Goal: Task Accomplishment & Management: Manage account settings

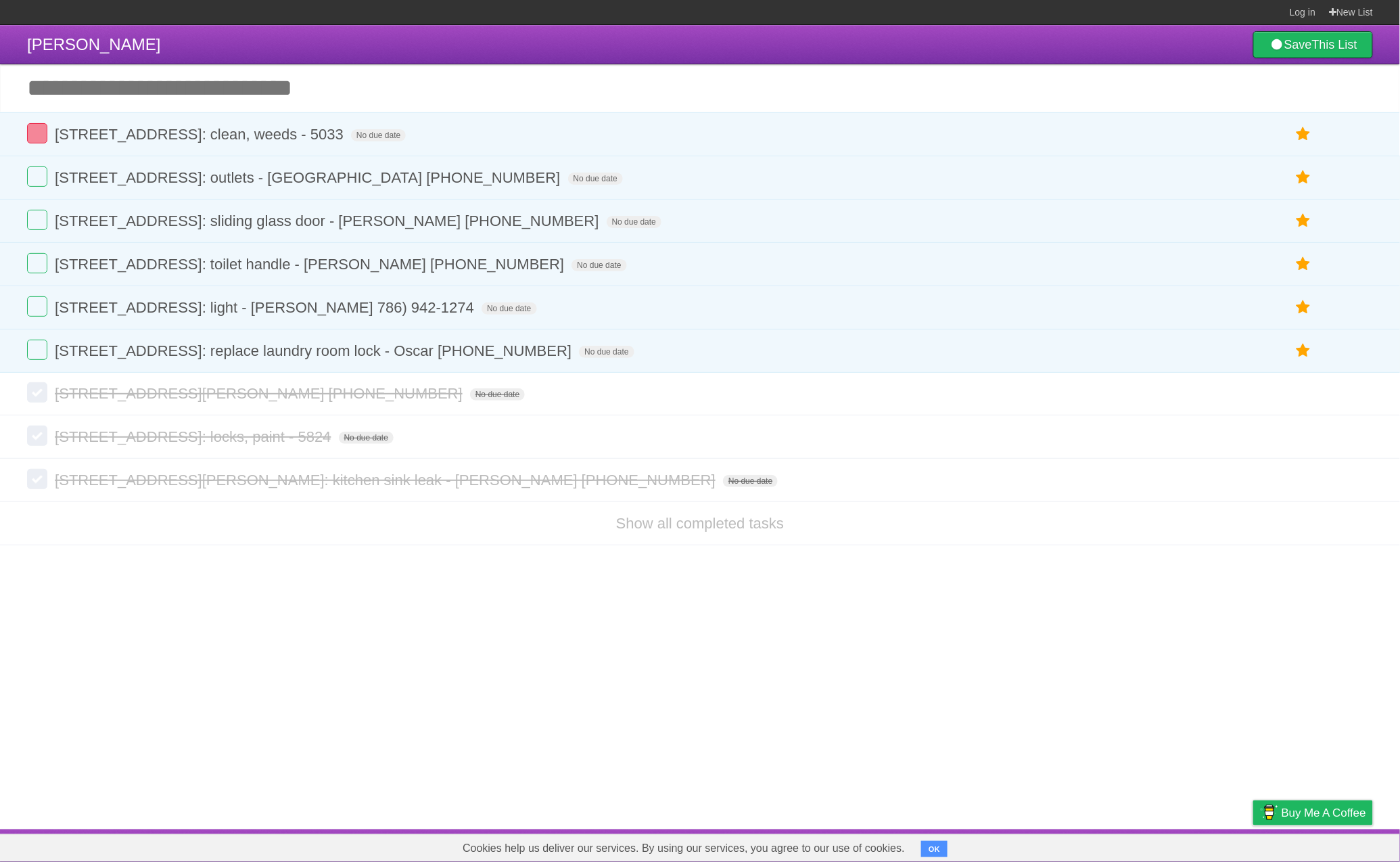
click at [741, 542] on li "Show all completed tasks" at bounding box center [700, 523] width 1400 height 44
click at [751, 541] on li "Show all completed tasks" at bounding box center [700, 523] width 1400 height 44
drag, startPoint x: 751, startPoint y: 531, endPoint x: 580, endPoint y: 561, distance: 173.6
click at [751, 531] on link "Show all completed tasks" at bounding box center [700, 523] width 168 height 17
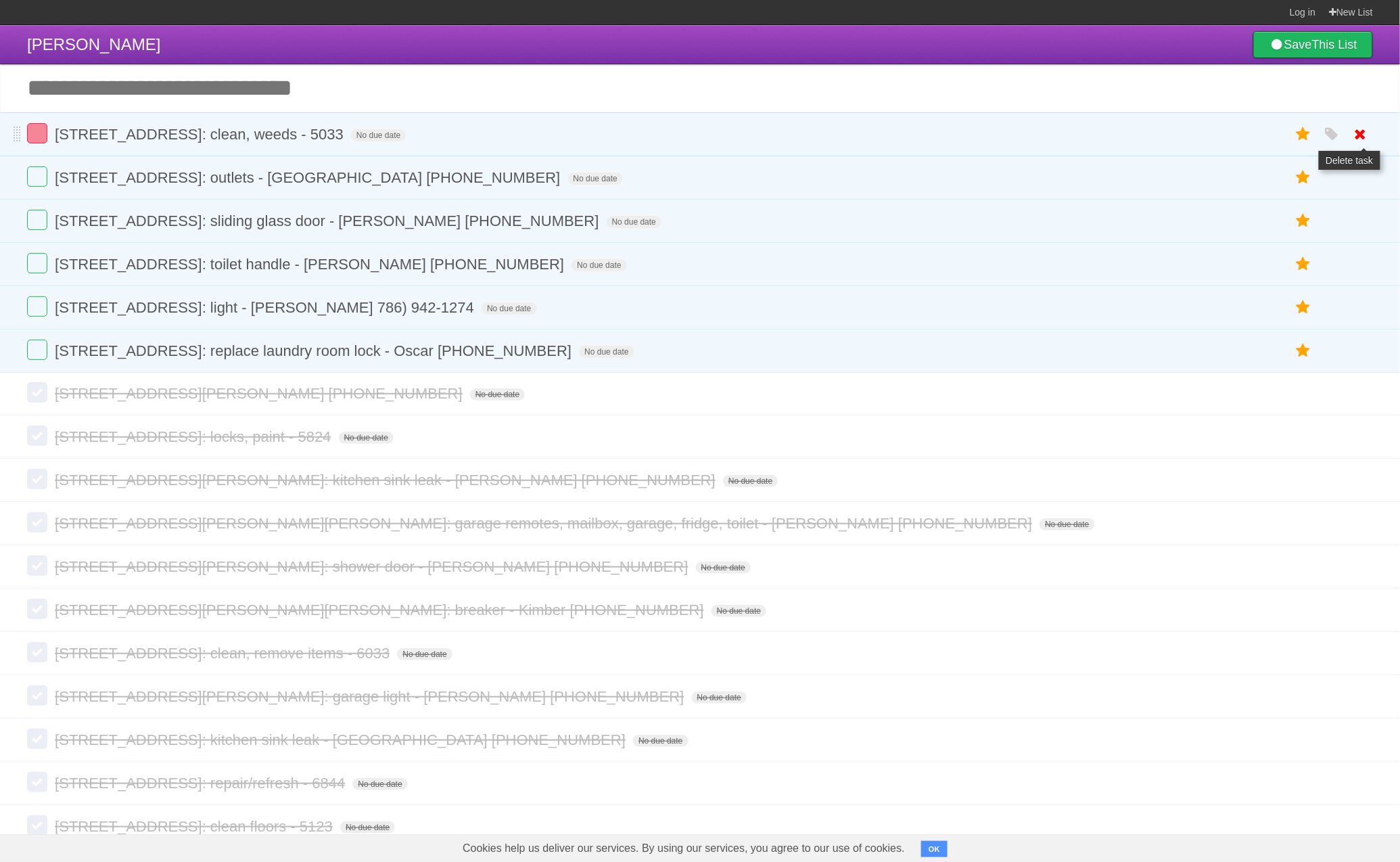
click at [1370, 134] on icon at bounding box center [1361, 135] width 19 height 23
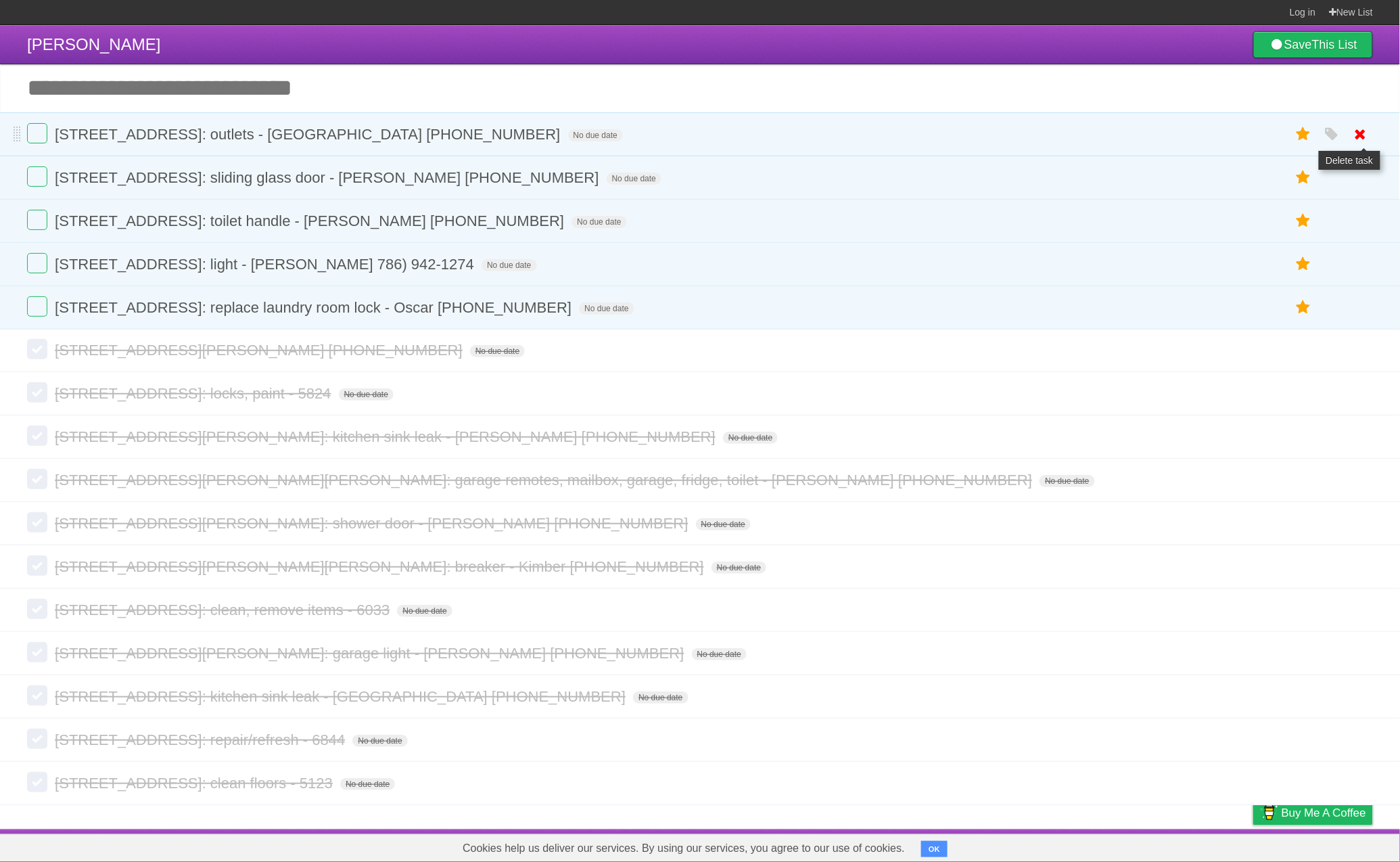
click at [1362, 139] on icon at bounding box center [1361, 135] width 19 height 23
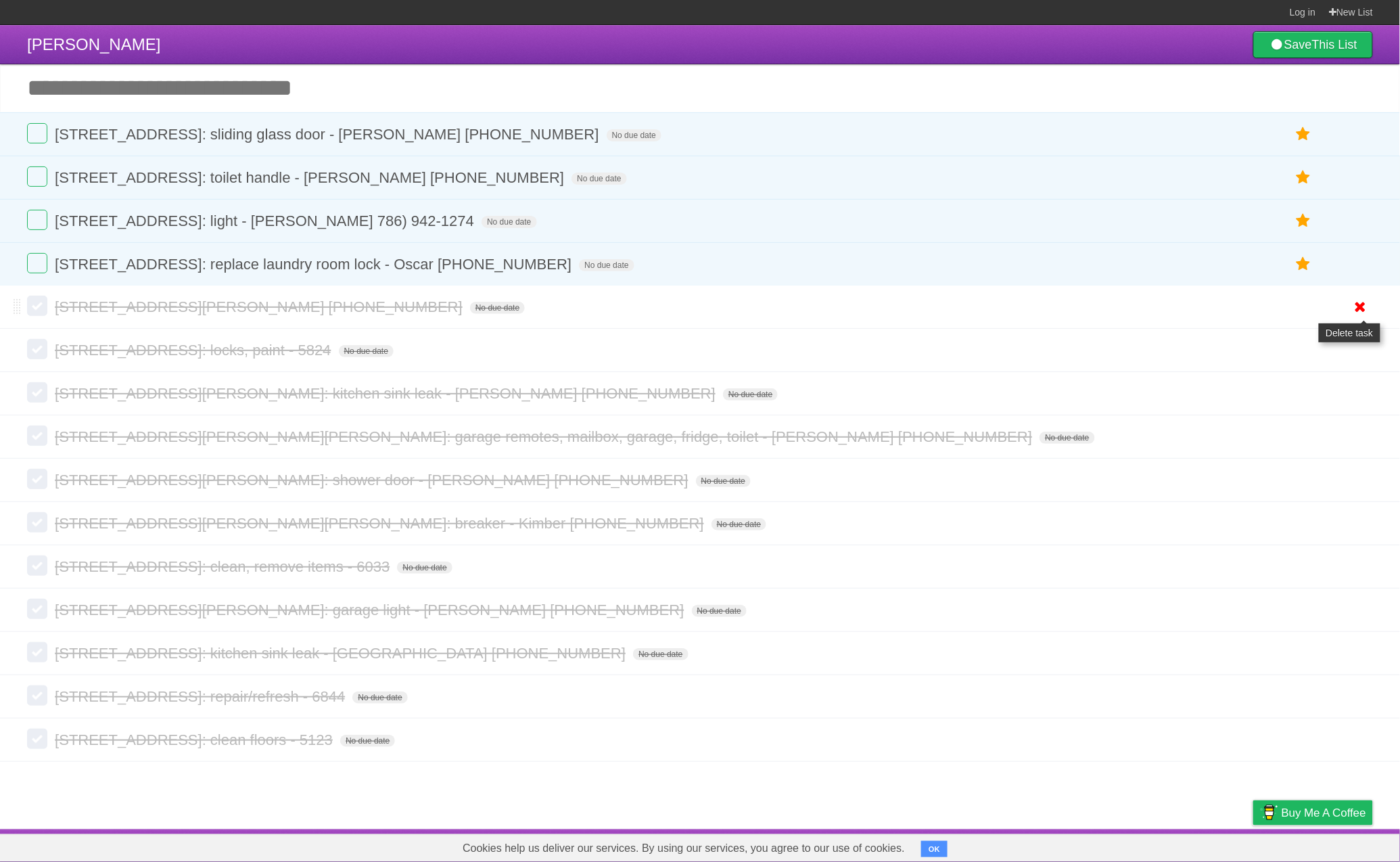
click at [1368, 311] on icon at bounding box center [1361, 307] width 19 height 23
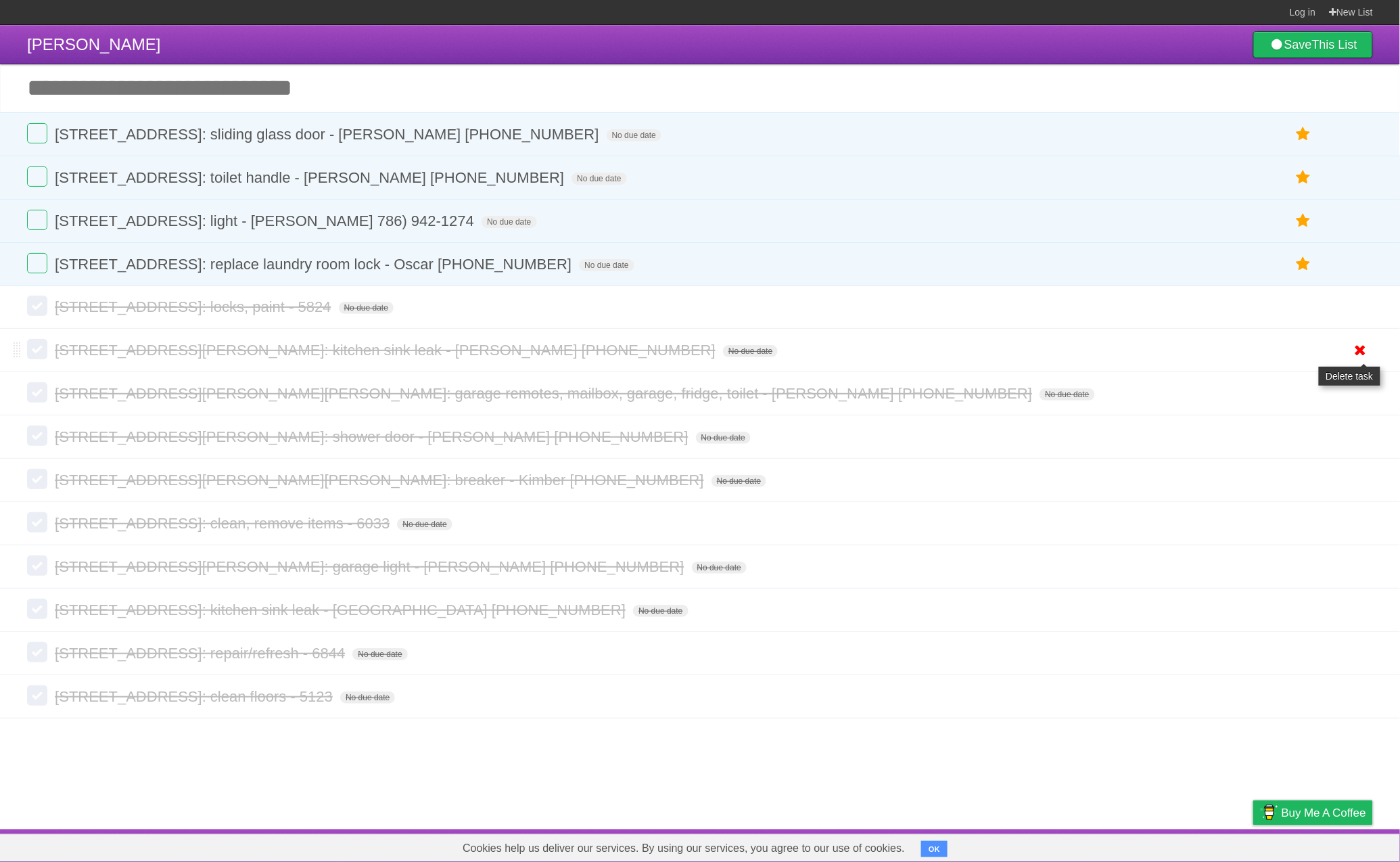
click at [1349, 351] on link at bounding box center [1361, 351] width 26 height 23
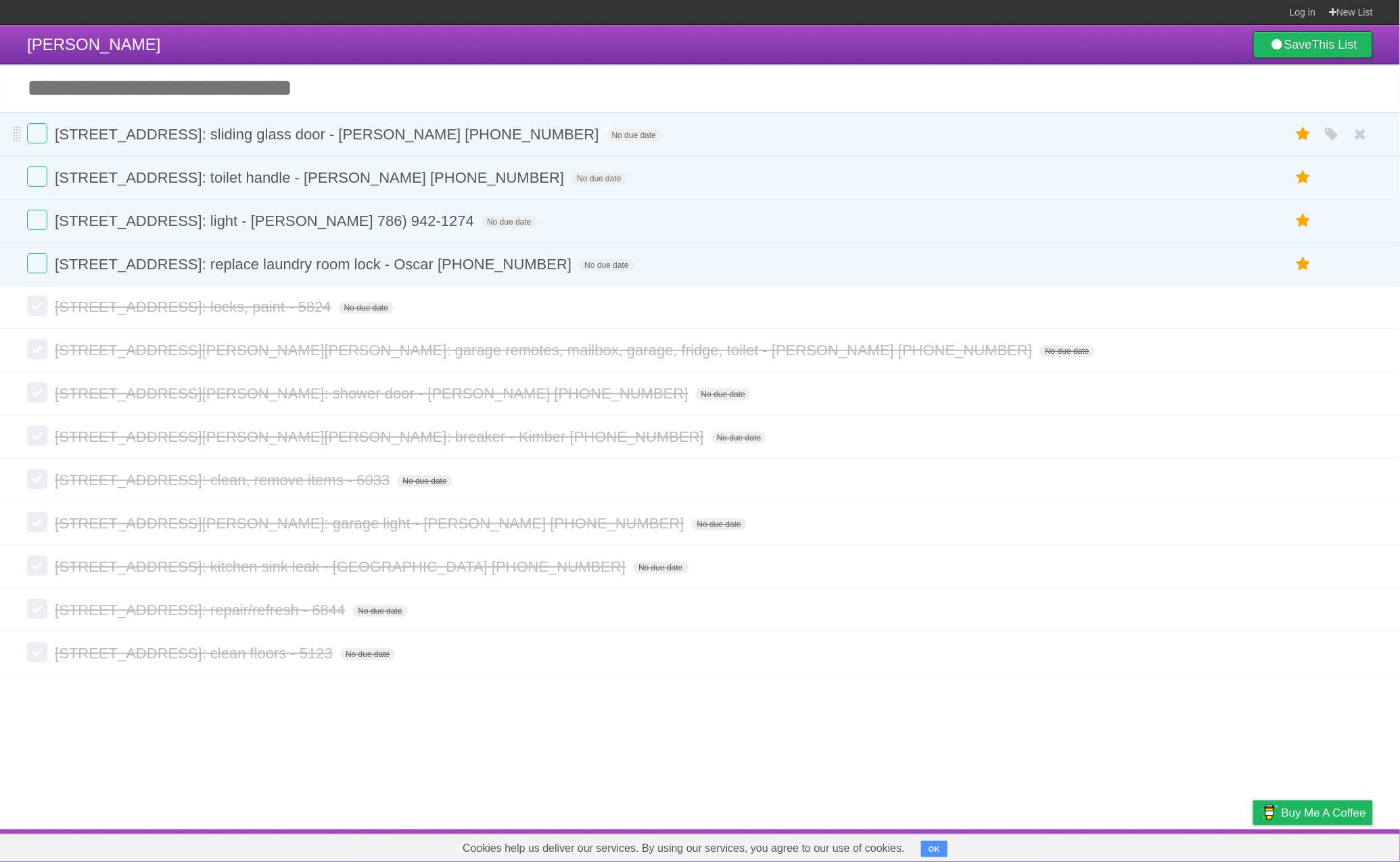
drag, startPoint x: 1360, startPoint y: 532, endPoint x: 472, endPoint y: 142, distance: 969.9
click at [1358, 531] on icon at bounding box center [1361, 523] width 19 height 23
click at [1352, 448] on icon at bounding box center [1361, 437] width 19 height 23
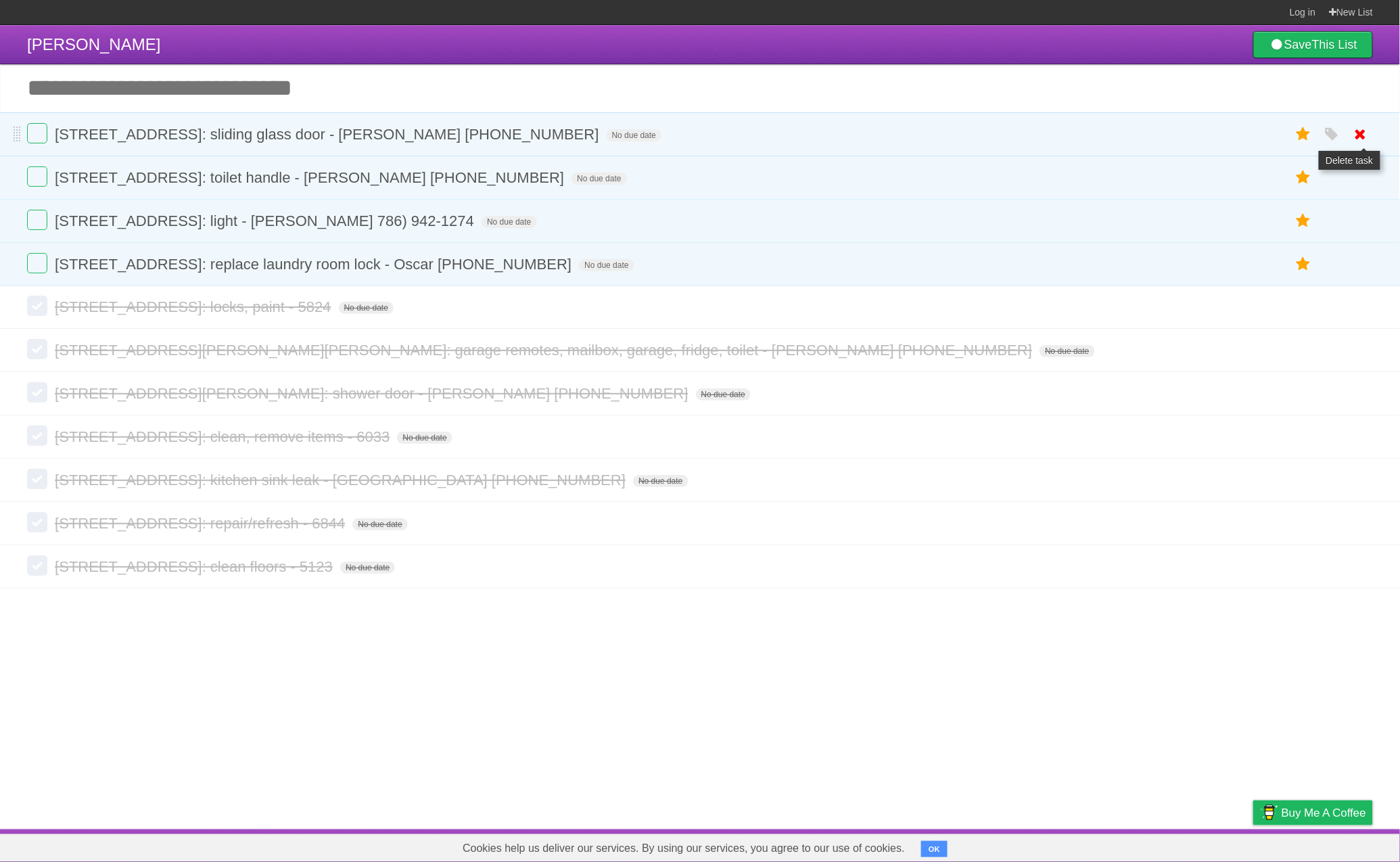
click at [1360, 139] on icon at bounding box center [1361, 135] width 19 height 23
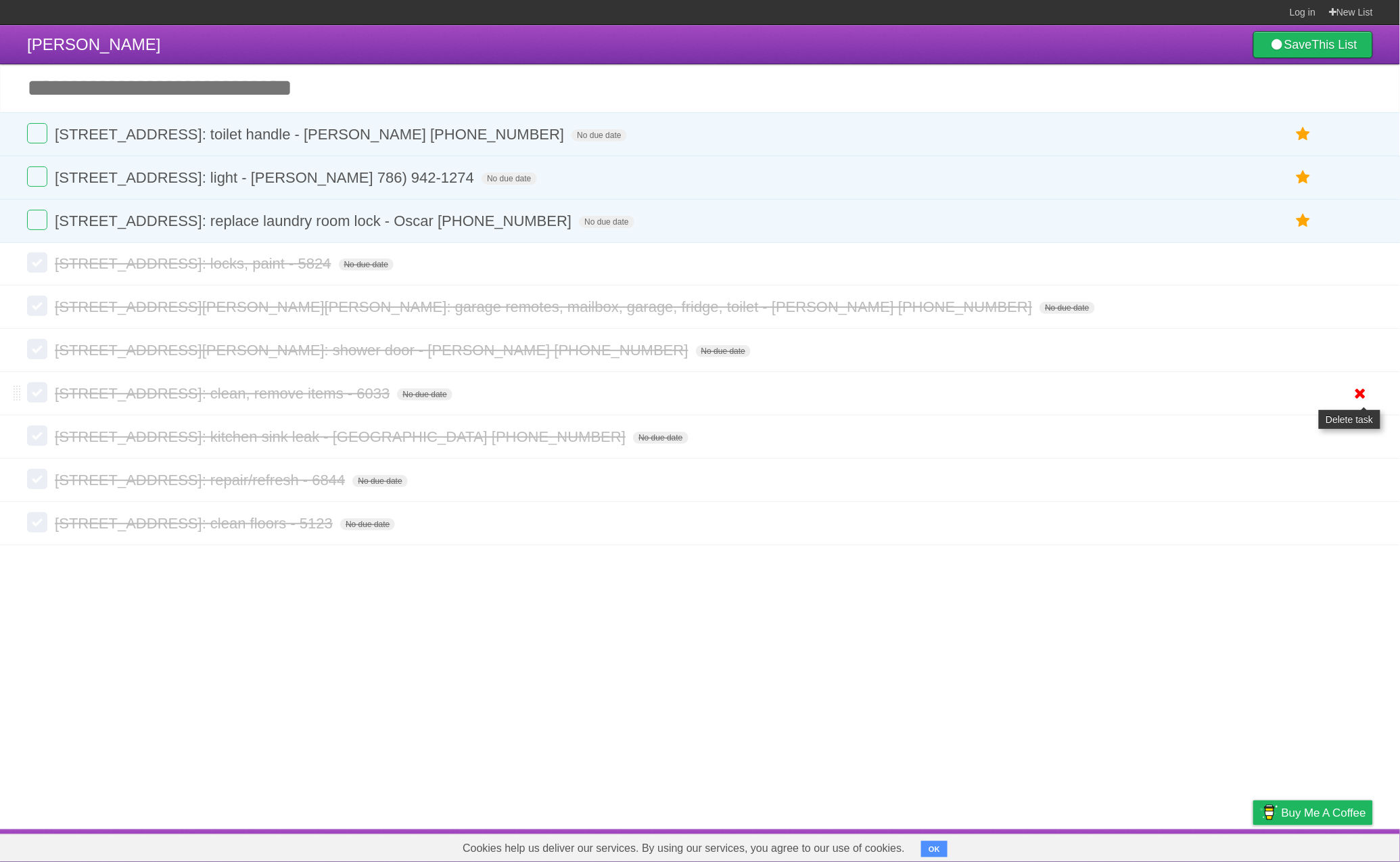
click at [1354, 398] on icon at bounding box center [1361, 394] width 19 height 23
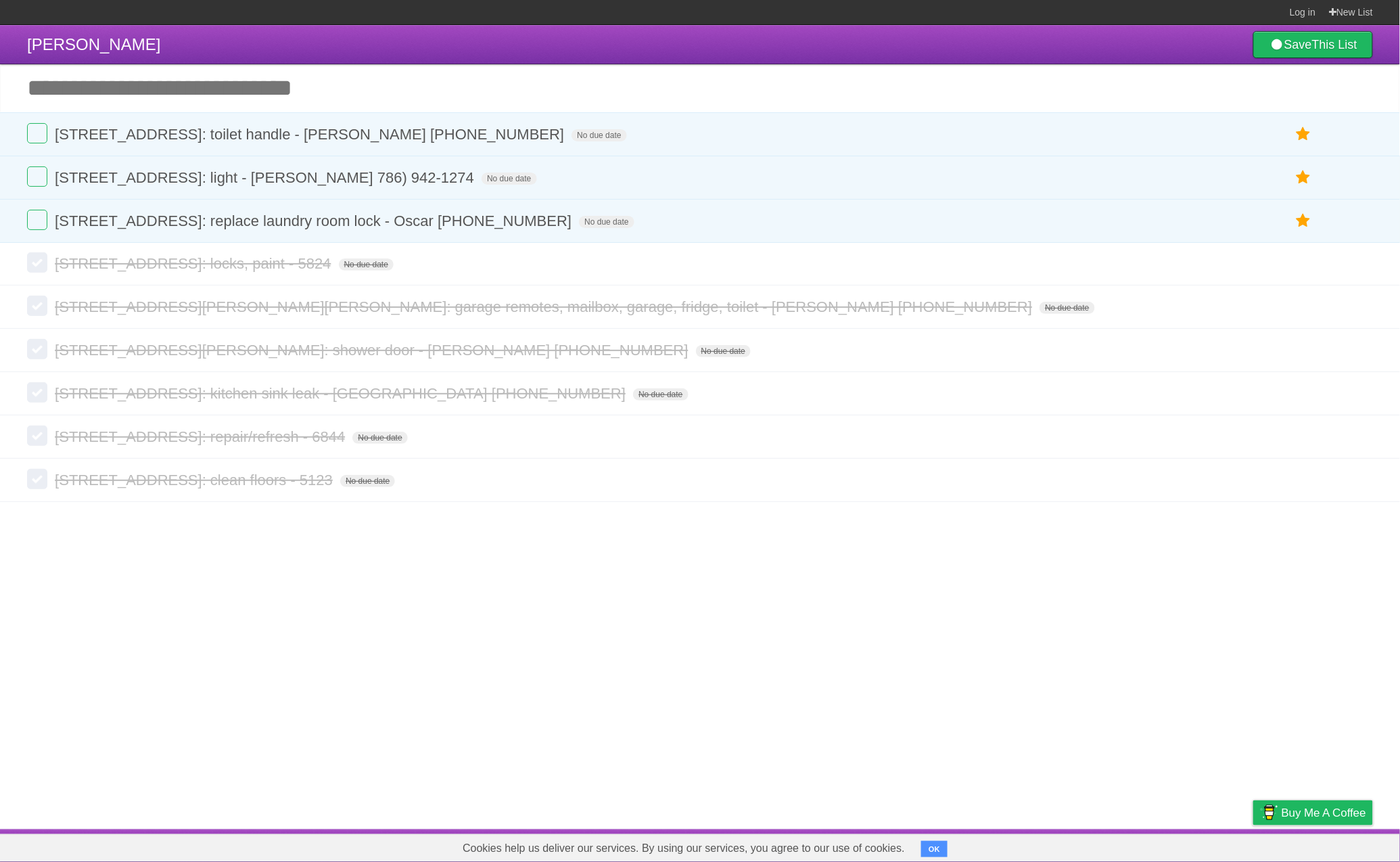
click at [583, 0] on section "Log in New List" at bounding box center [700, 12] width 1400 height 25
click at [1352, 399] on icon at bounding box center [1361, 394] width 19 height 23
click at [1361, 269] on icon at bounding box center [1361, 264] width 19 height 23
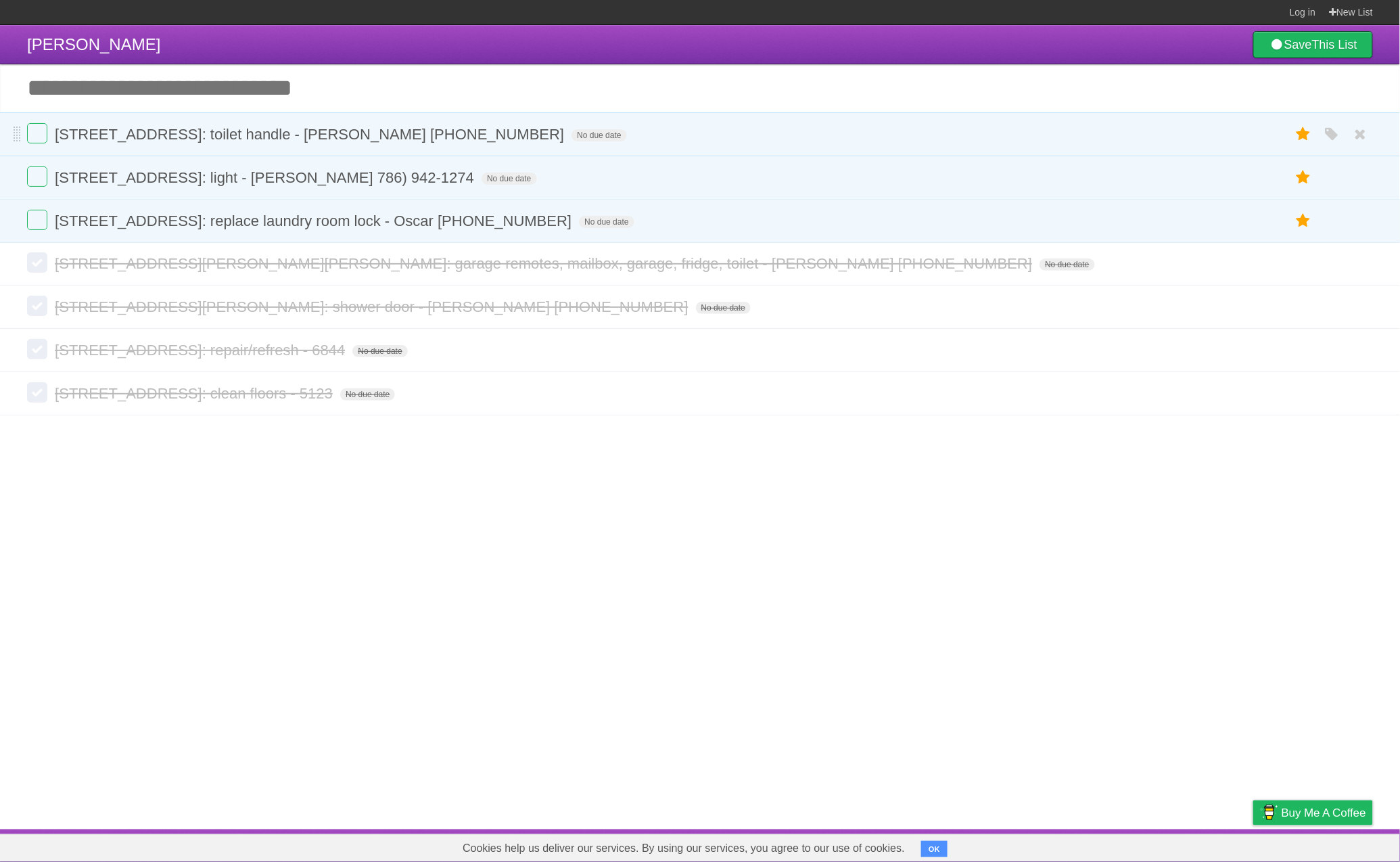
drag, startPoint x: 1158, startPoint y: 629, endPoint x: 1157, endPoint y: 138, distance: 491.0
click at [1158, 629] on article "Joe Fritz Save This List Add another task ********* 3942 SW 48th Avenue Pembrok…" at bounding box center [700, 427] width 1400 height 805
click at [737, 399] on link "Show all completed tasks" at bounding box center [700, 394] width 168 height 17
drag, startPoint x: 1346, startPoint y: 358, endPoint x: 1354, endPoint y: 358, distance: 8.0
click at [1348, 358] on ul "White Red Blue Green Purple Orange" at bounding box center [1359, 351] width 29 height 23
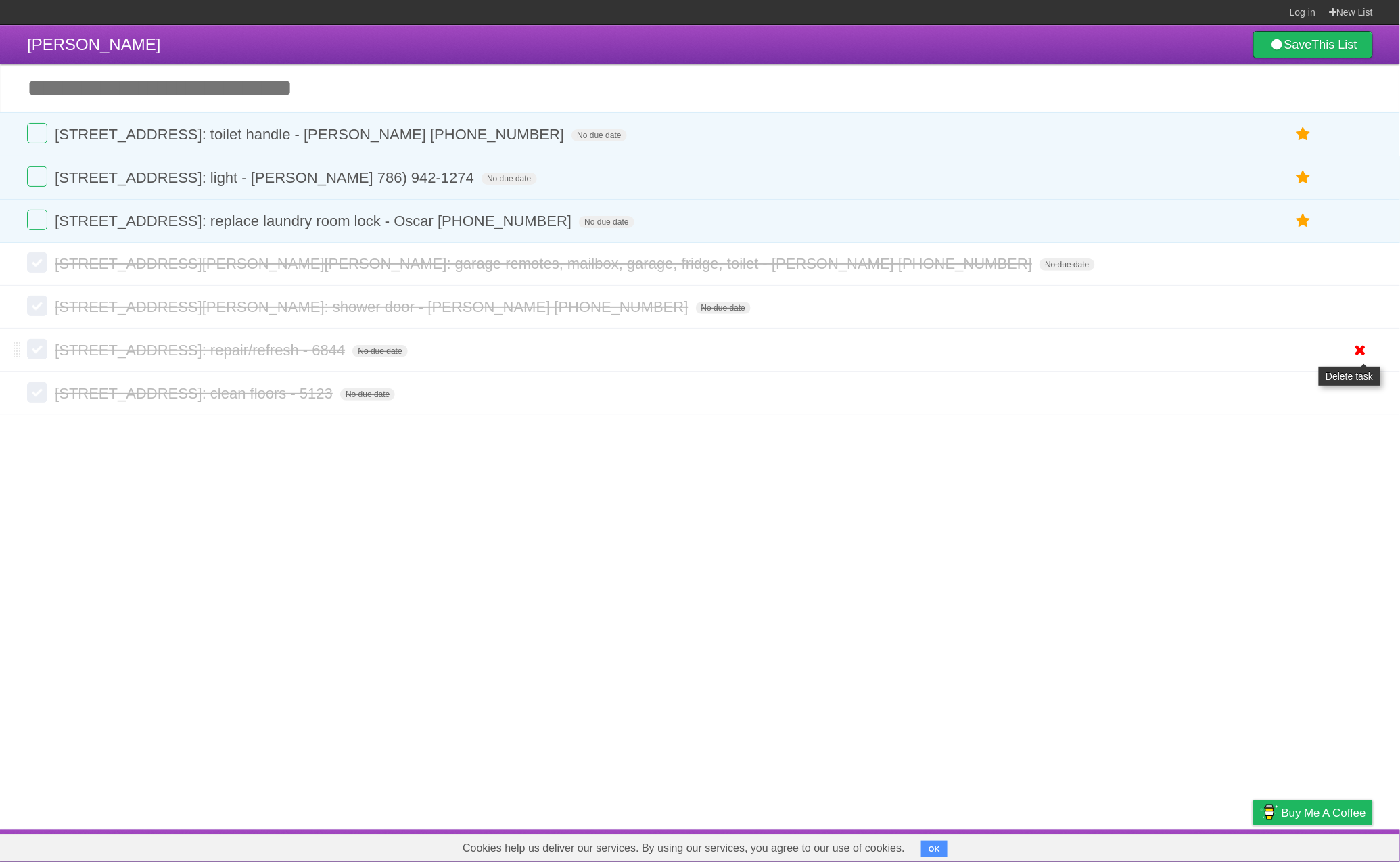
click at [1362, 356] on icon at bounding box center [1361, 351] width 19 height 23
click at [687, 437] on article "[PERSON_NAME] Save This List Add another task ********* [STREET_ADDRESS]: toile…" at bounding box center [700, 427] width 1400 height 805
click at [1345, 275] on ul "White Red Blue Green Purple Orange" at bounding box center [1359, 264] width 29 height 23
click at [1354, 272] on icon at bounding box center [1361, 264] width 19 height 23
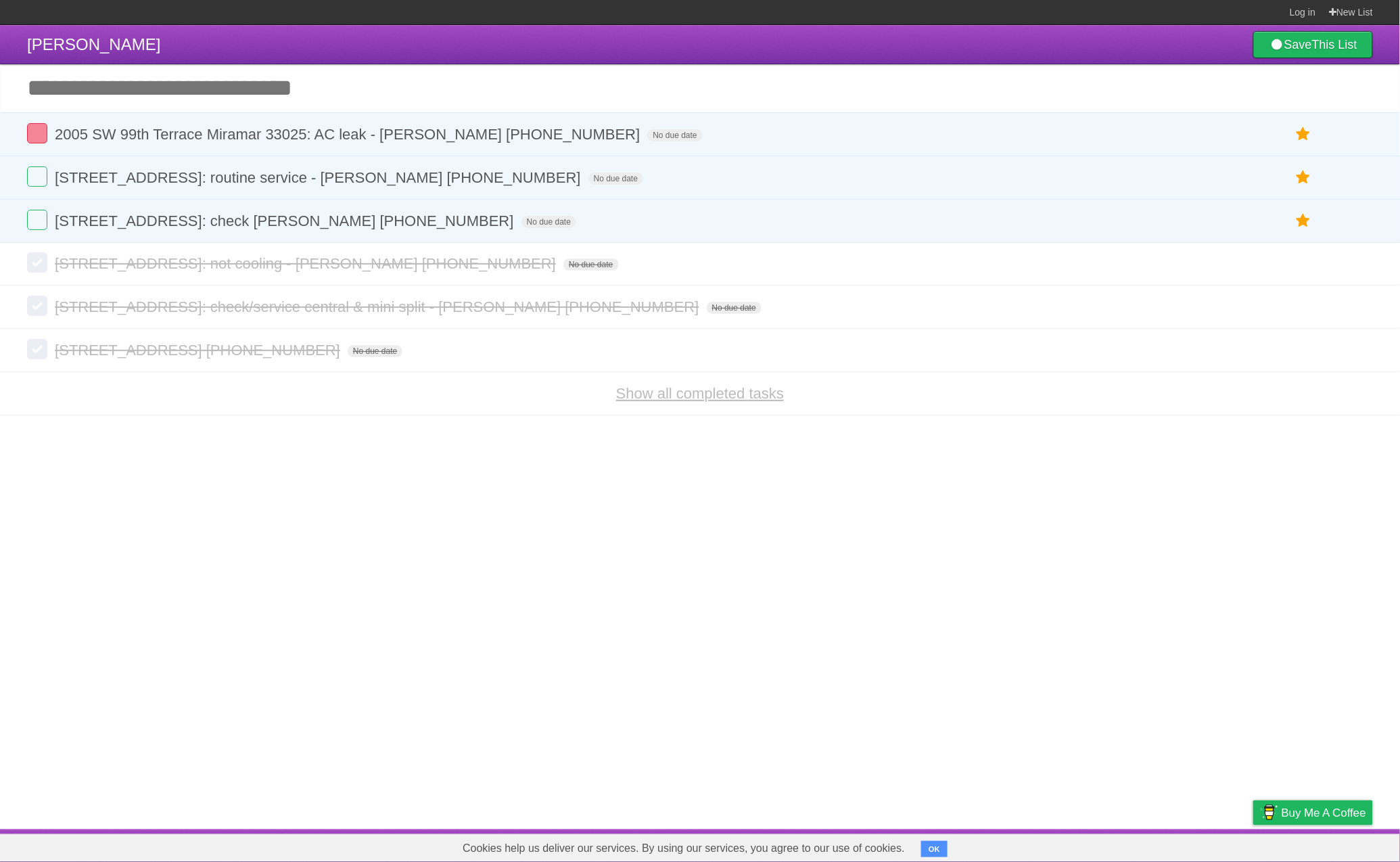
click at [668, 396] on link "Show all completed tasks" at bounding box center [700, 394] width 168 height 17
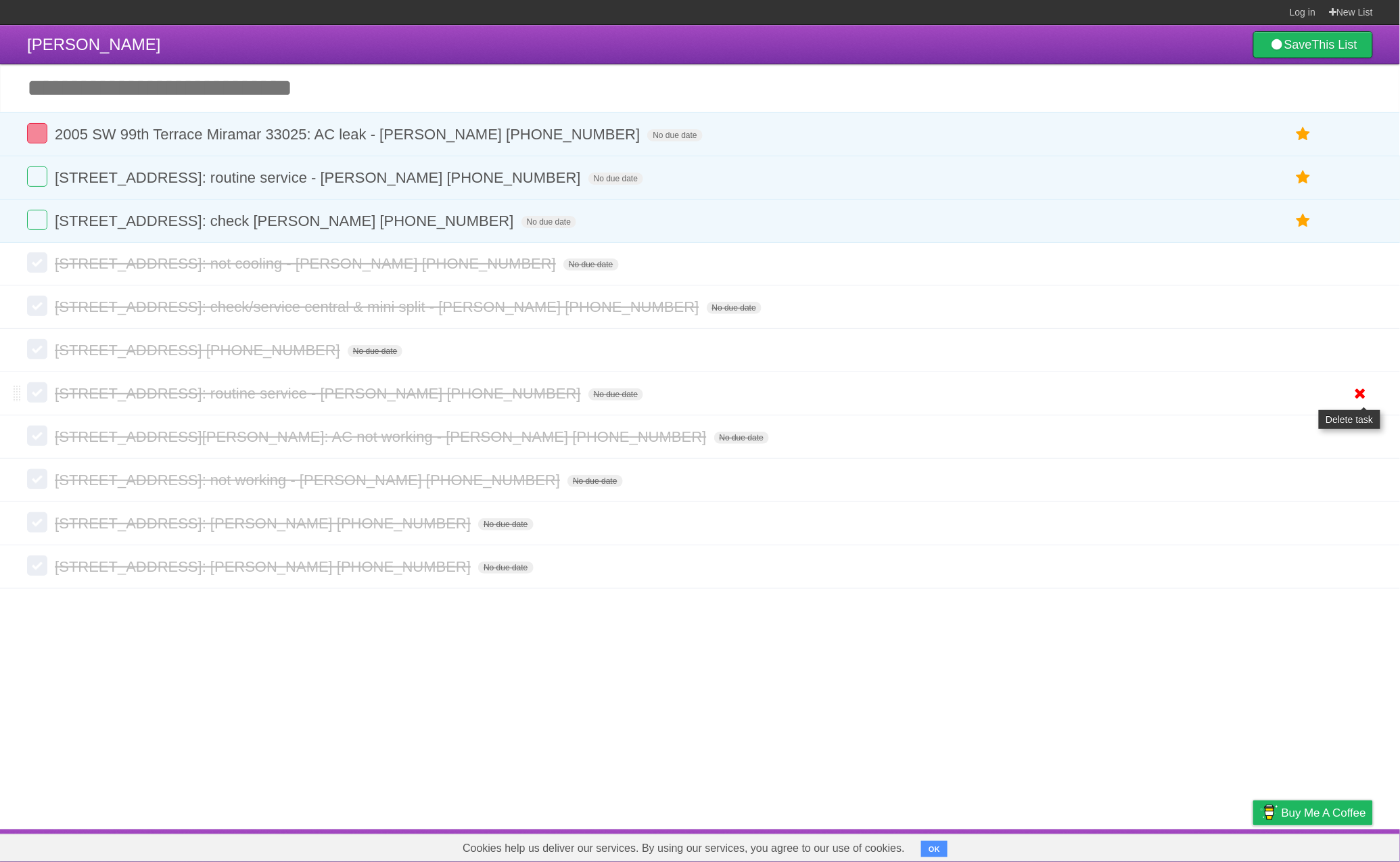
click at [1358, 398] on icon at bounding box center [1361, 394] width 19 height 23
